Goal: Task Accomplishment & Management: Complete application form

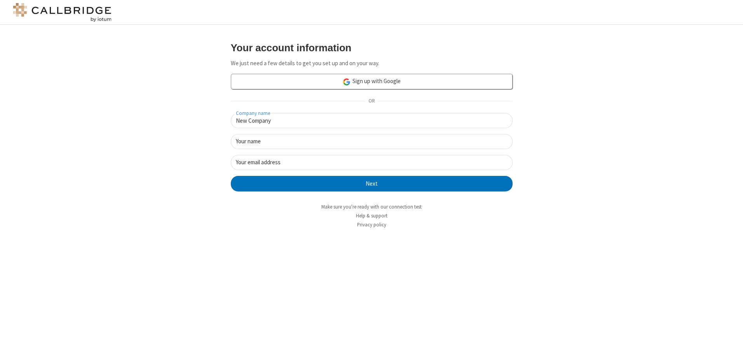
type input "New Company"
type input "New User"
type input "newUser@newUser.freesmackdown.b"
click button "Next" at bounding box center [372, 184] width 282 height 16
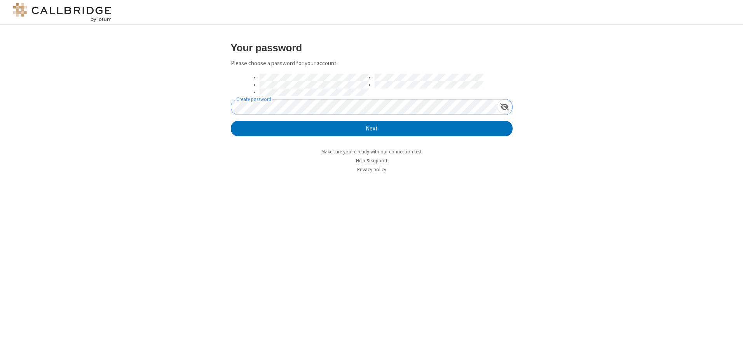
click at [231, 121] on button "Next" at bounding box center [372, 129] width 282 height 16
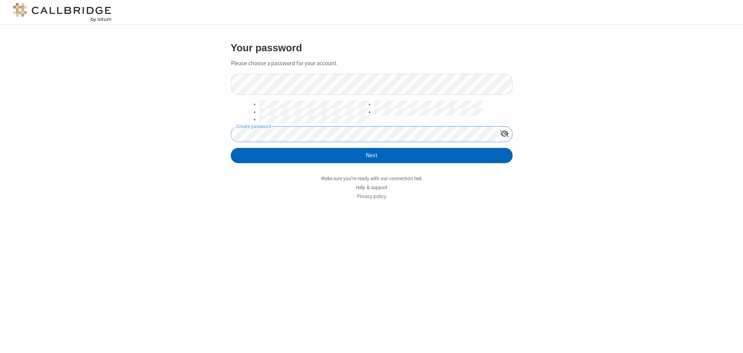
click at [372, 156] on button "Next" at bounding box center [372, 156] width 282 height 16
